Goal: Register for event/course

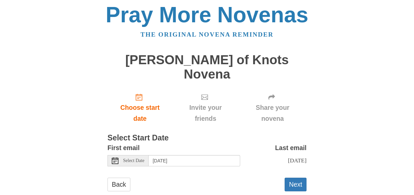
scroll to position [4, 0]
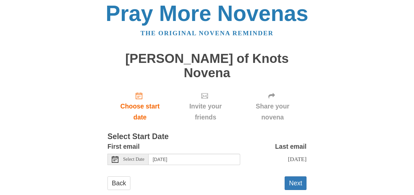
click at [117, 156] on icon at bounding box center [115, 159] width 7 height 7
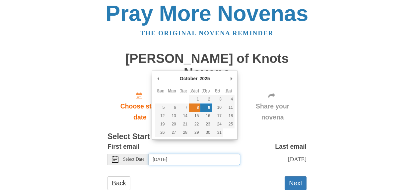
type input "Wednesday, October 8th"
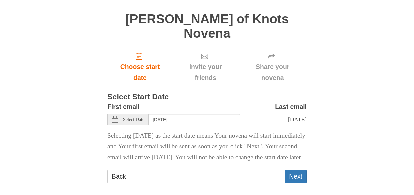
scroll to position [47, 0]
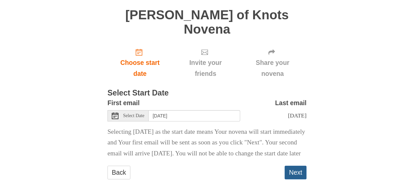
click at [293, 167] on button "Next" at bounding box center [296, 172] width 22 height 14
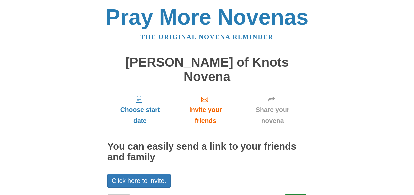
scroll to position [17, 0]
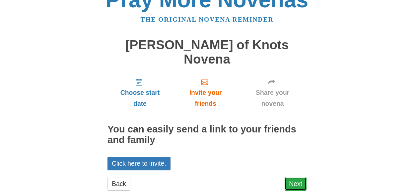
click at [291, 177] on link "Next" at bounding box center [296, 184] width 22 height 14
